Goal: Information Seeking & Learning: Learn about a topic

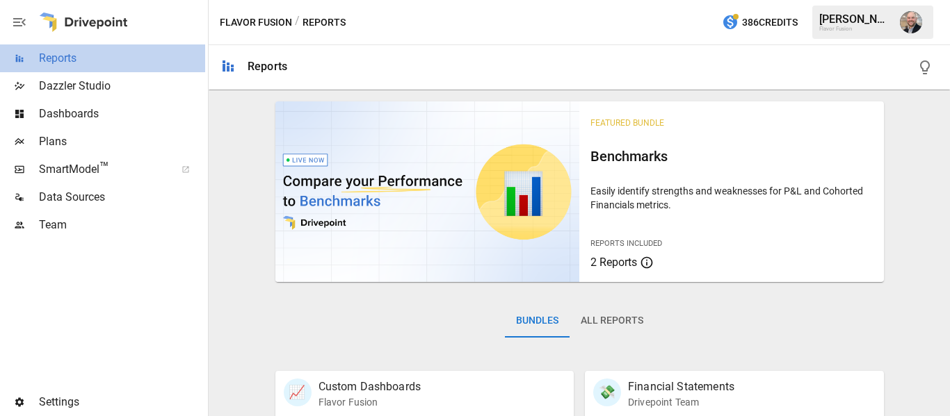
click at [110, 67] on div "Reports" at bounding box center [102, 58] width 205 height 28
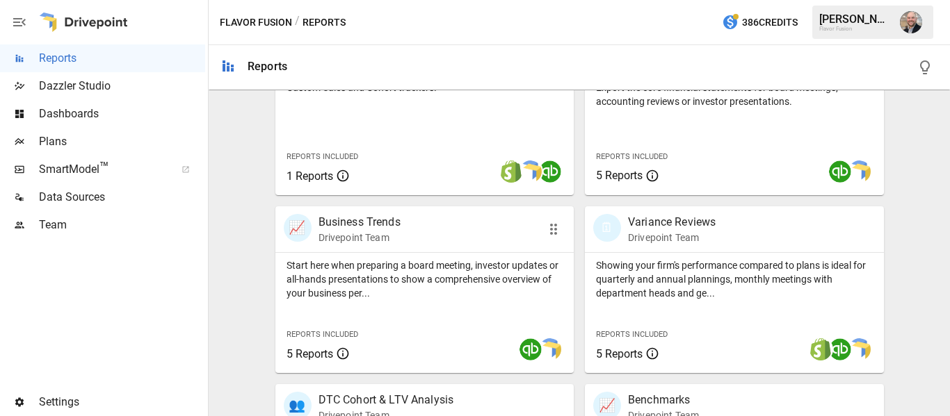
scroll to position [343, 0]
click at [624, 327] on div "Reports Included 5 Reports" at bounding box center [647, 343] width 102 height 38
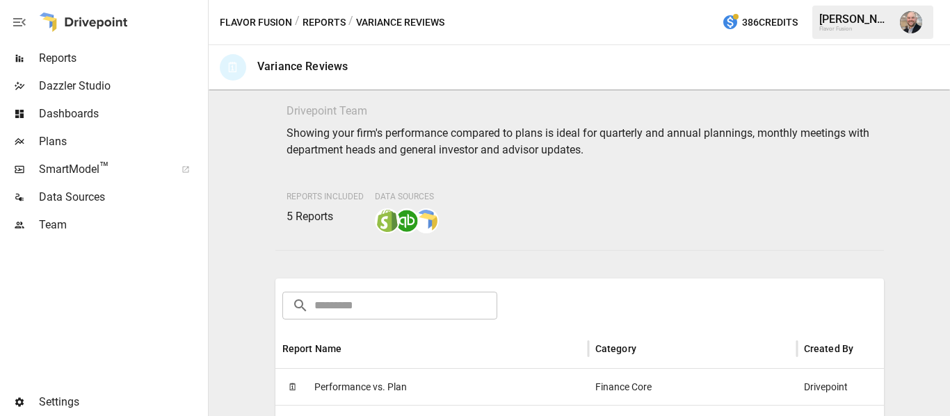
scroll to position [42, 0]
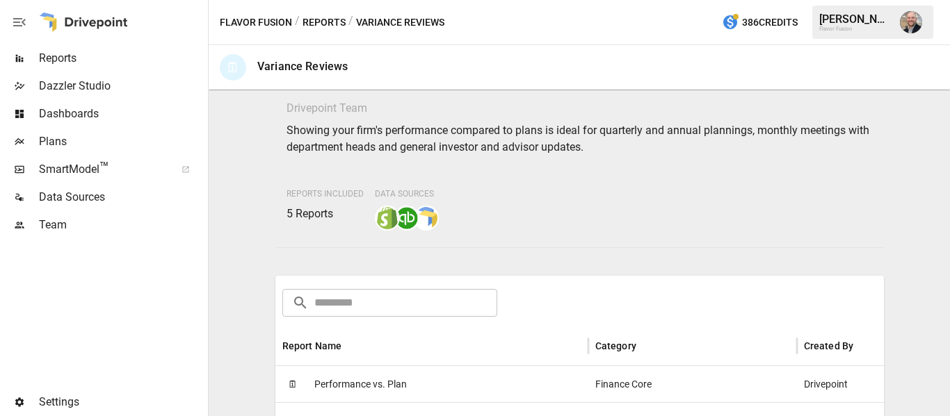
click at [357, 383] on span "Performance vs. Plan" at bounding box center [360, 384] width 92 height 35
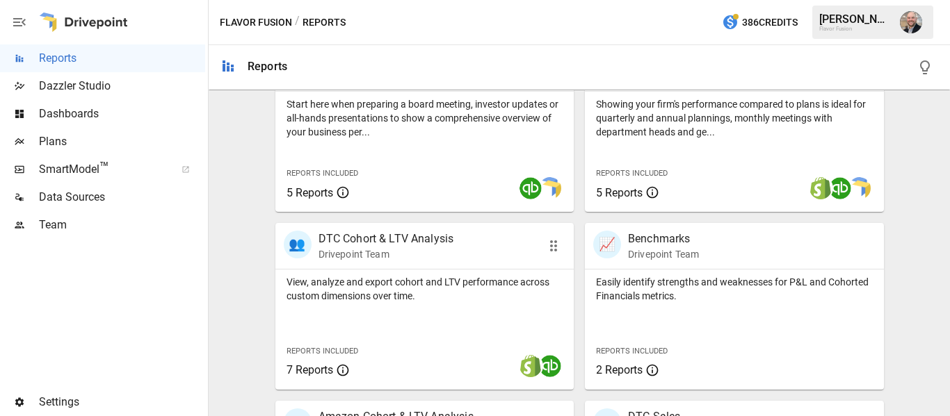
scroll to position [505, 0]
click at [352, 257] on p "Drivepoint Team" at bounding box center [386, 254] width 136 height 14
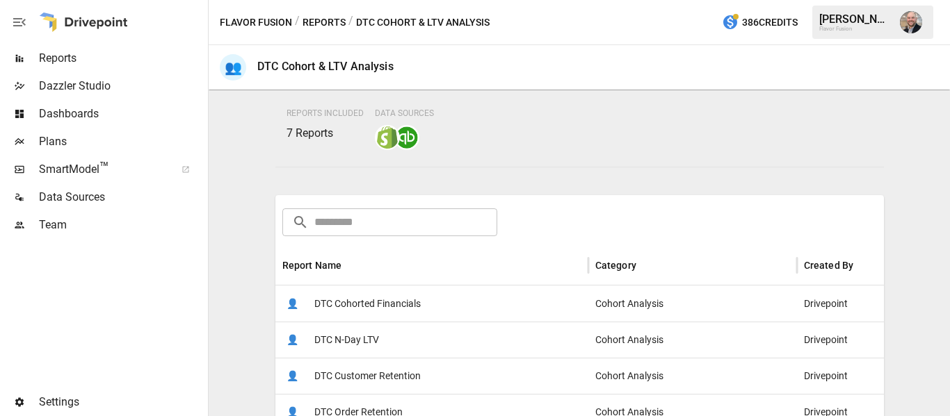
scroll to position [106, 0]
click at [359, 318] on span "DTC Cohorted Financials" at bounding box center [367, 303] width 106 height 35
